Goal: Transaction & Acquisition: Book appointment/travel/reservation

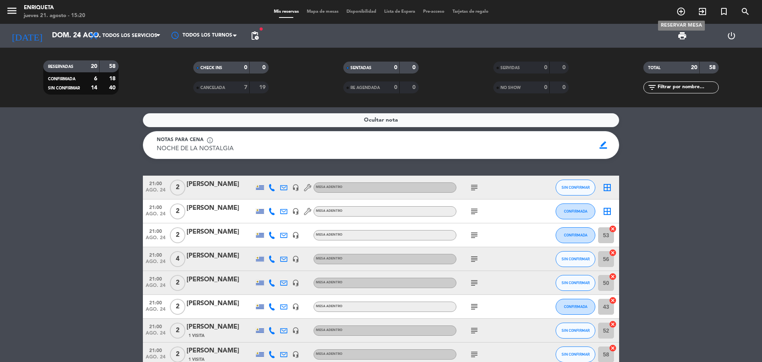
click at [682, 11] on icon "add_circle_outline" at bounding box center [682, 12] width 10 height 10
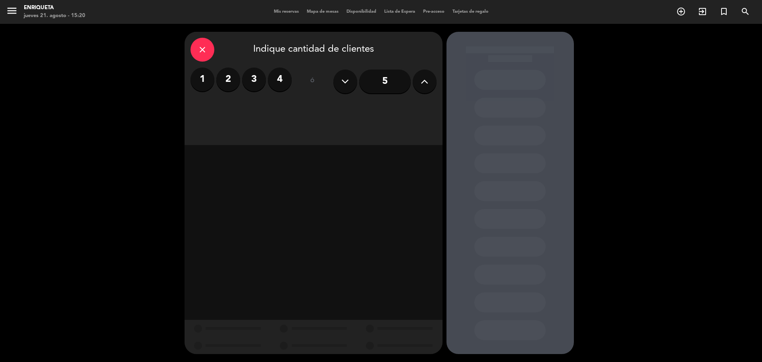
click at [226, 77] on label "2" at bounding box center [228, 79] width 24 height 24
click at [405, 109] on div "Cena" at bounding box center [406, 109] width 60 height 16
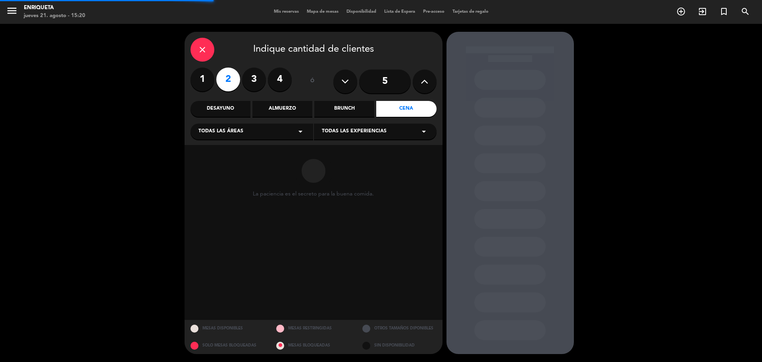
click at [261, 129] on div "Todas las áreas arrow_drop_down" at bounding box center [252, 131] width 123 height 16
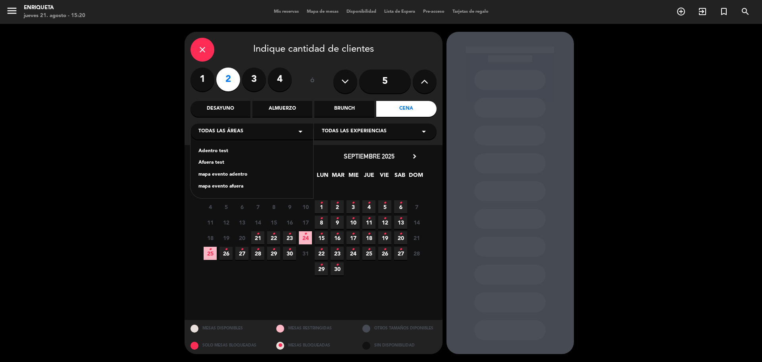
click at [217, 150] on div "Adentro test" at bounding box center [252, 151] width 107 height 8
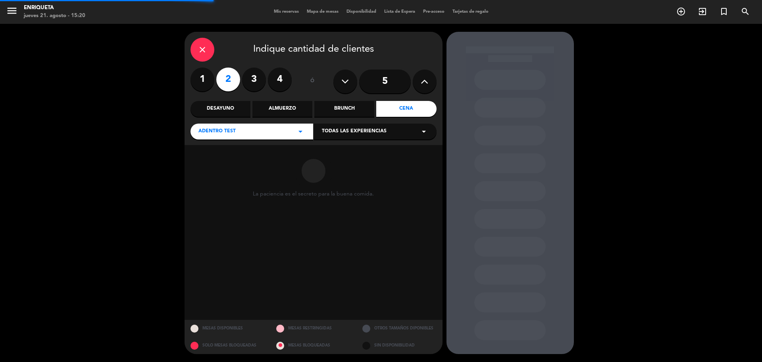
click at [357, 134] on span "Todas las experiencias" at bounding box center [354, 131] width 65 height 8
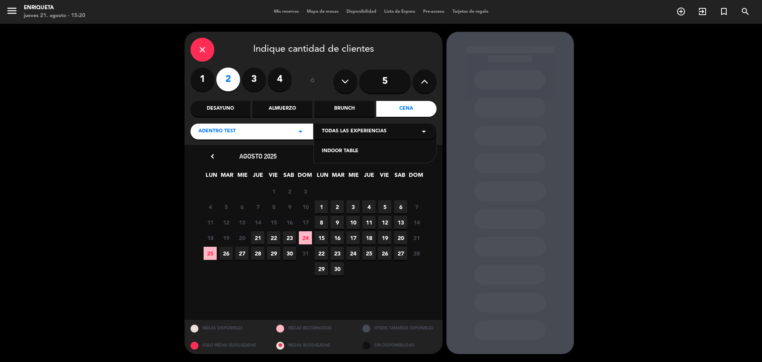
click at [330, 154] on div "INDOOR TABLE" at bounding box center [375, 151] width 107 height 8
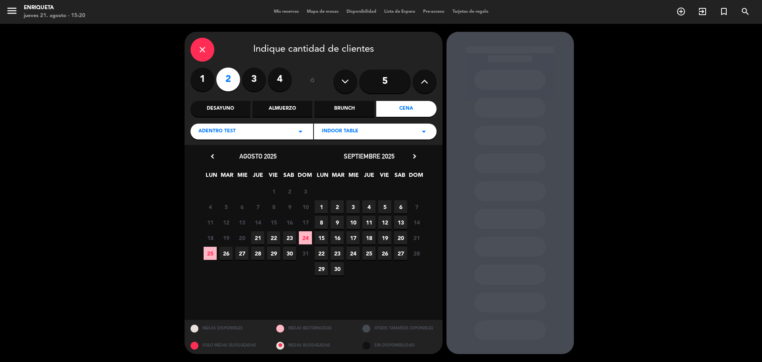
click at [307, 237] on span "24" at bounding box center [305, 237] width 13 height 13
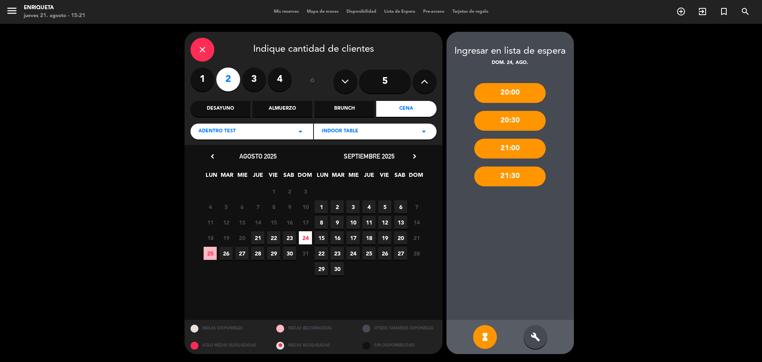
click at [537, 347] on div "build" at bounding box center [536, 337] width 24 height 24
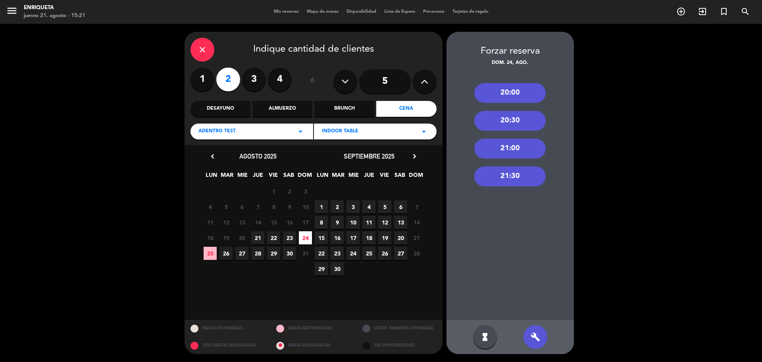
click at [516, 146] on div "21:00" at bounding box center [509, 149] width 71 height 20
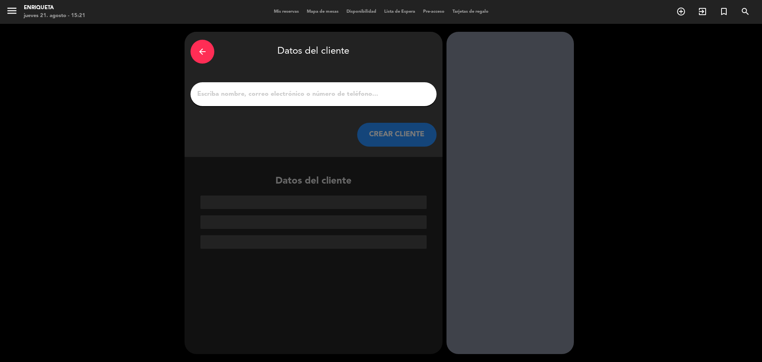
click at [297, 93] on input "1" at bounding box center [314, 94] width 234 height 11
paste input "[PERSON_NAME]"
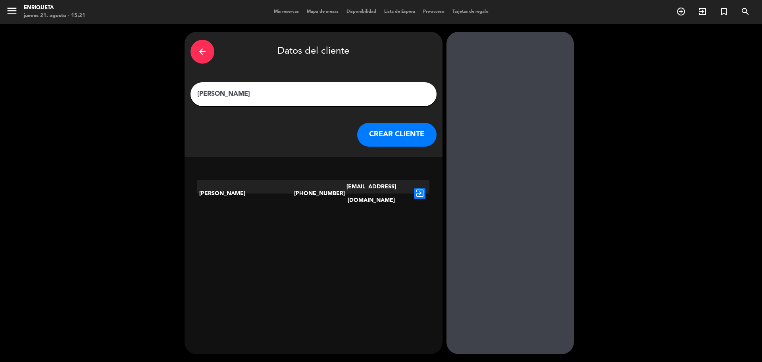
type input "[PERSON_NAME]"
click at [409, 135] on button "CREAR CLIENTE" at bounding box center [396, 135] width 79 height 24
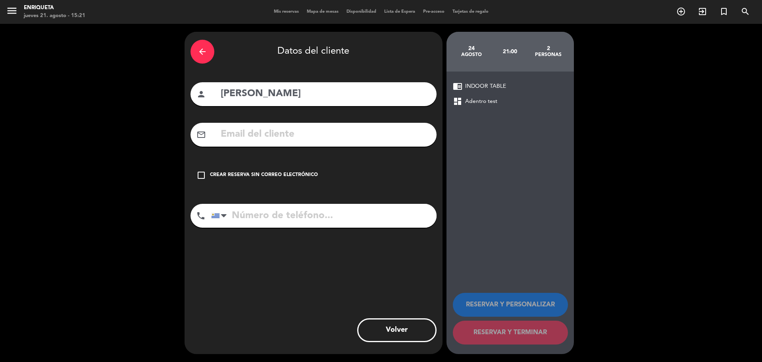
click at [301, 209] on input "tel" at bounding box center [324, 216] width 226 height 24
paste input "099650722"
type input "099650722"
click at [310, 129] on input "text" at bounding box center [325, 134] width 211 height 16
paste input "[EMAIL_ADDRESS][DOMAIN_NAME]"
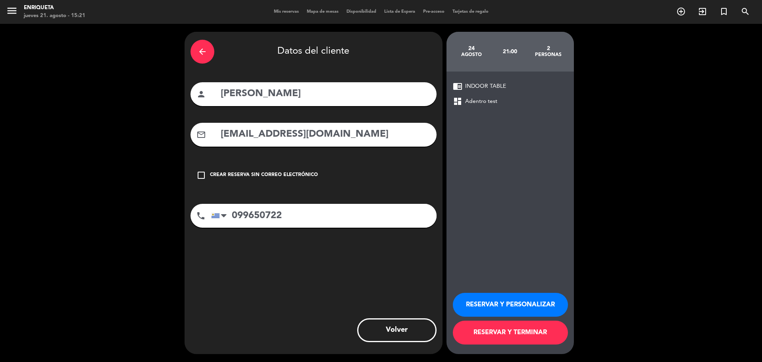
type input "[EMAIL_ADDRESS][DOMAIN_NAME]"
click at [543, 304] on button "RESERVAR Y PERSONALIZAR" at bounding box center [510, 305] width 115 height 24
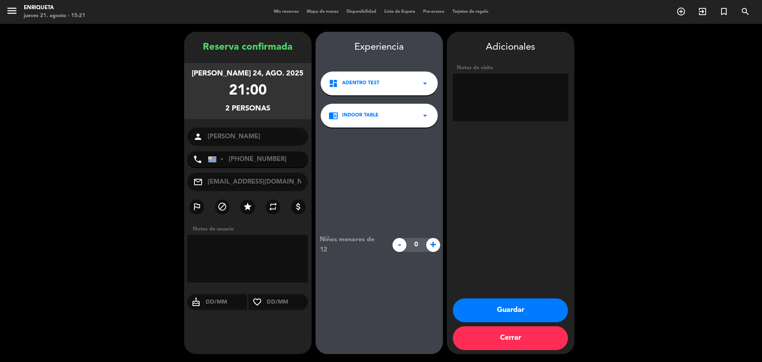
click at [538, 307] on button "Guardar" at bounding box center [510, 310] width 115 height 24
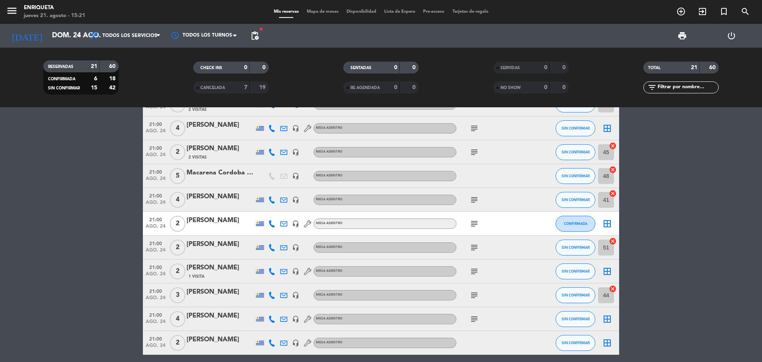
scroll to position [354, 0]
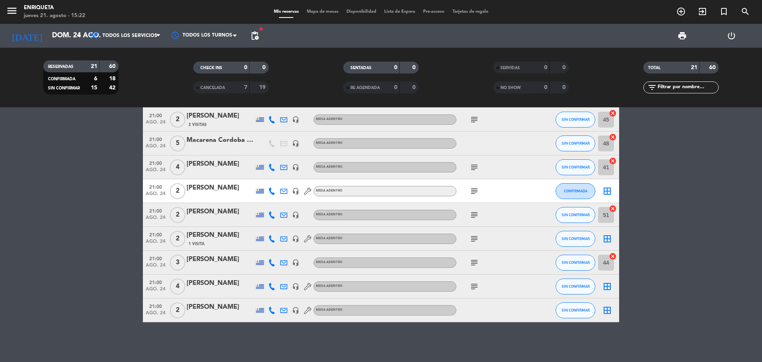
click at [270, 311] on icon at bounding box center [271, 310] width 7 height 7
click at [266, 294] on span "Copiar" at bounding box center [267, 297] width 17 height 8
click at [115, 258] on bookings-row "21:00 ago. 24 2 [PERSON_NAME] headset_mic MESA ADENTRO subject SIN CONFIRMAR bo…" at bounding box center [381, 72] width 762 height 500
